Goal: Task Accomplishment & Management: Use online tool/utility

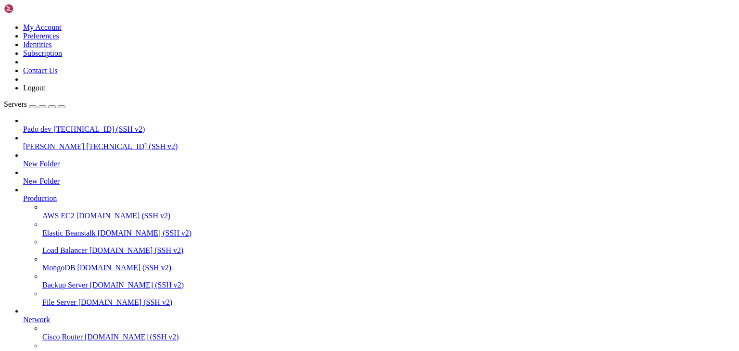
scroll to position [4172, 0]
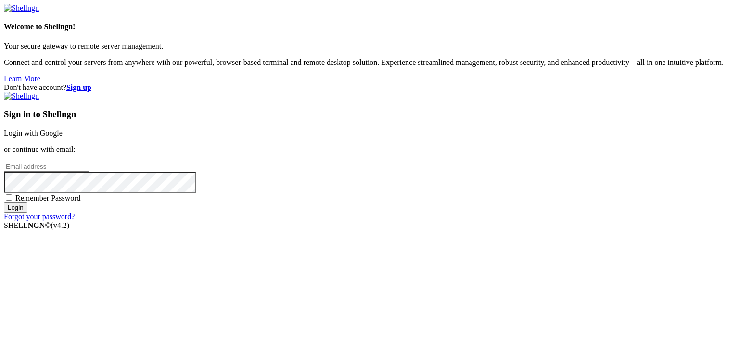
click at [63, 129] on link "Login with Google" at bounding box center [33, 133] width 59 height 8
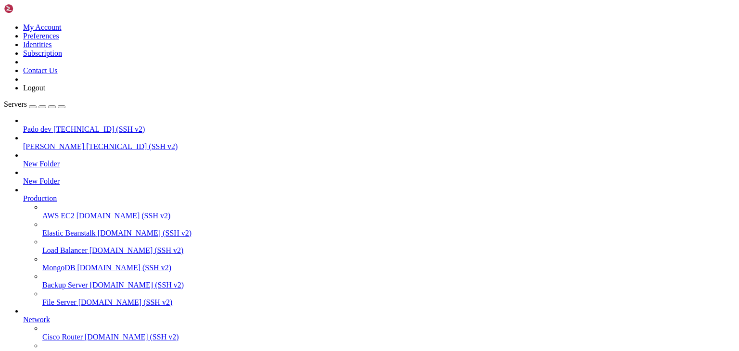
type input "/public_html/public/assets/companies/receivable_accounts/nomipay/443639/205095/…"
